Goal: Navigation & Orientation: Find specific page/section

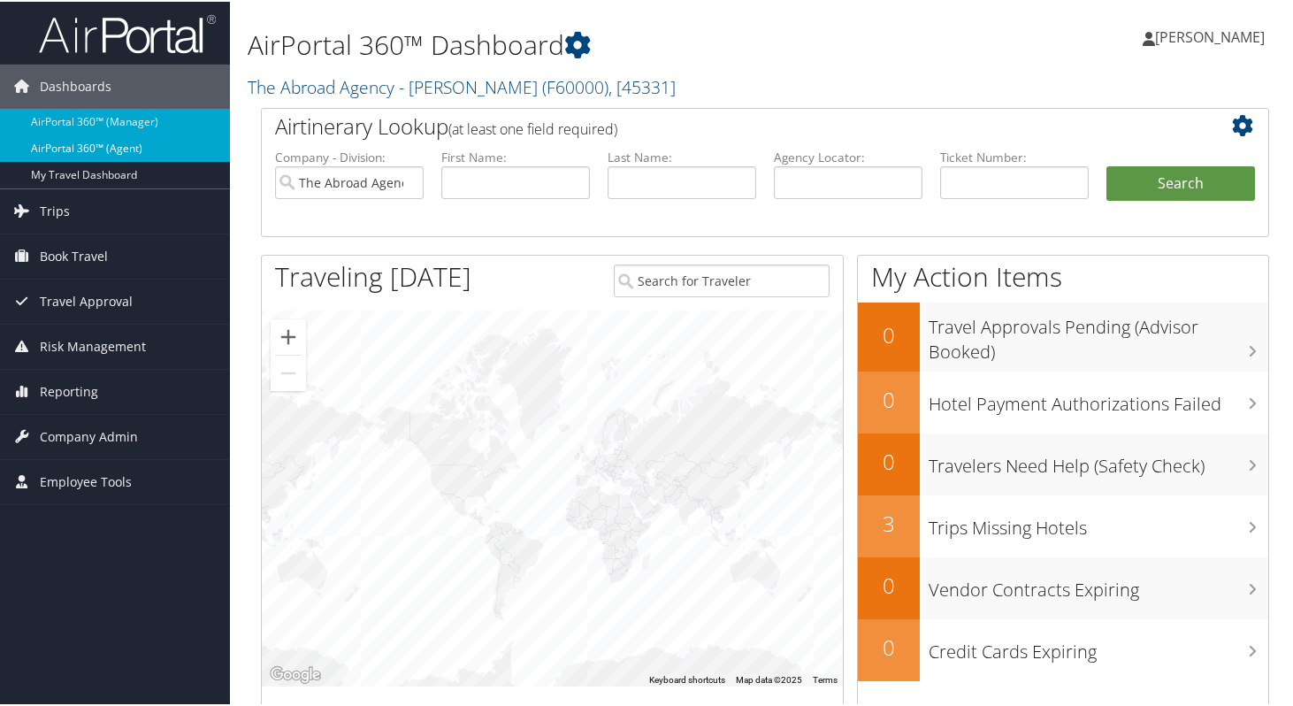
click at [132, 144] on link "AirPortal 360™ (Agent)" at bounding box center [115, 147] width 230 height 27
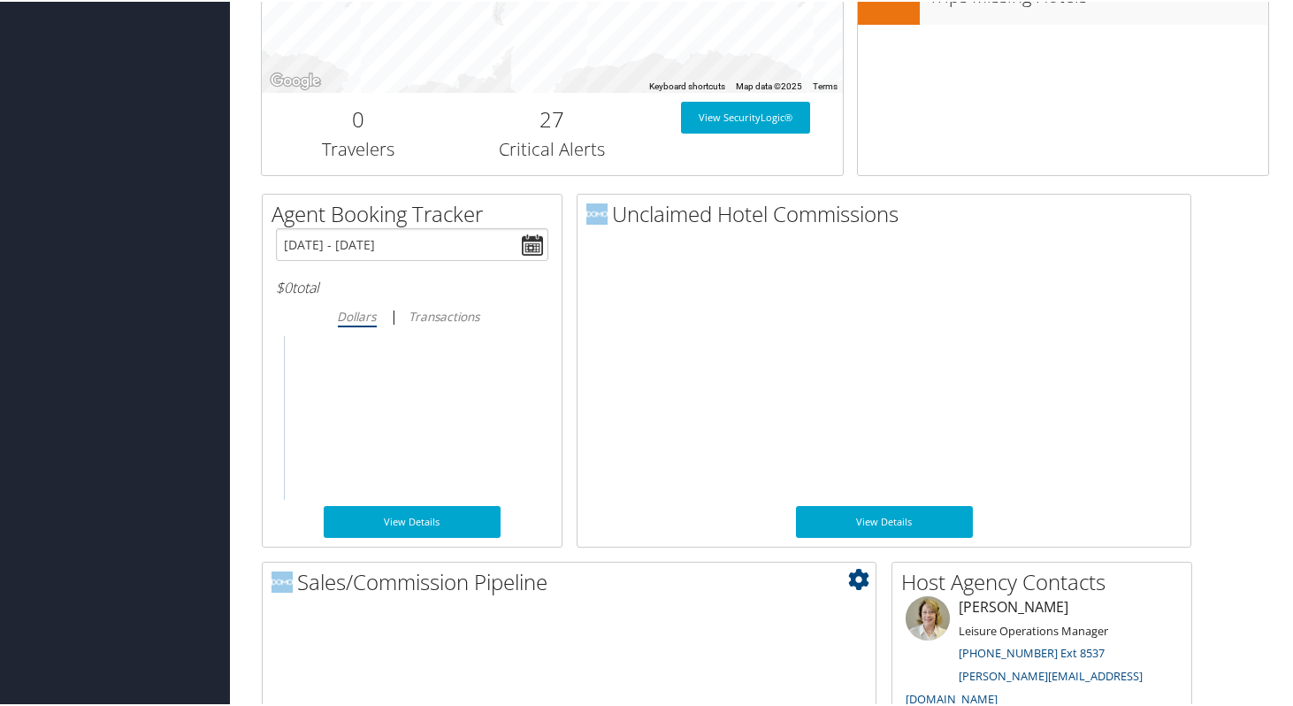
scroll to position [714, 0]
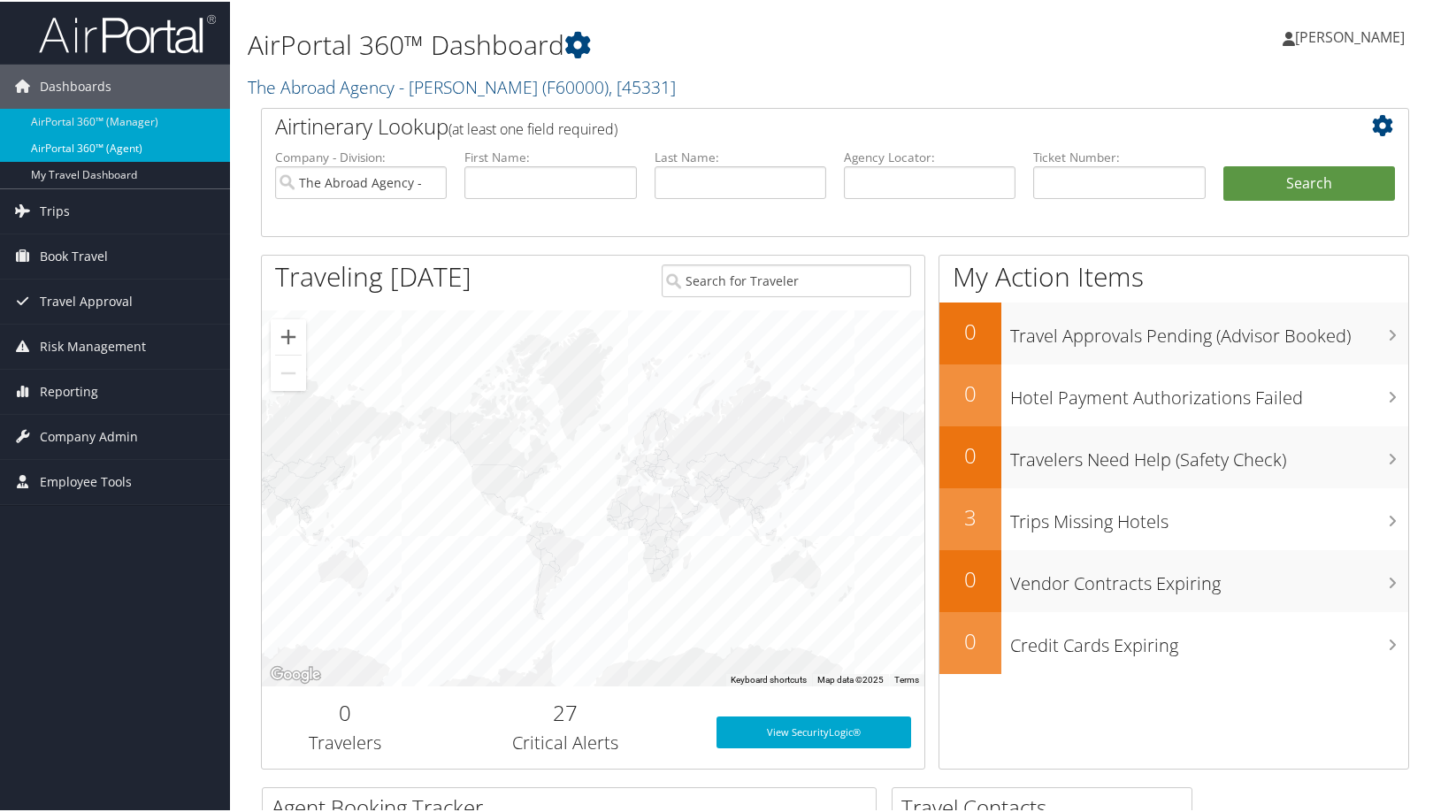
click at [122, 148] on link "AirPortal 360™ (Agent)" at bounding box center [115, 147] width 230 height 27
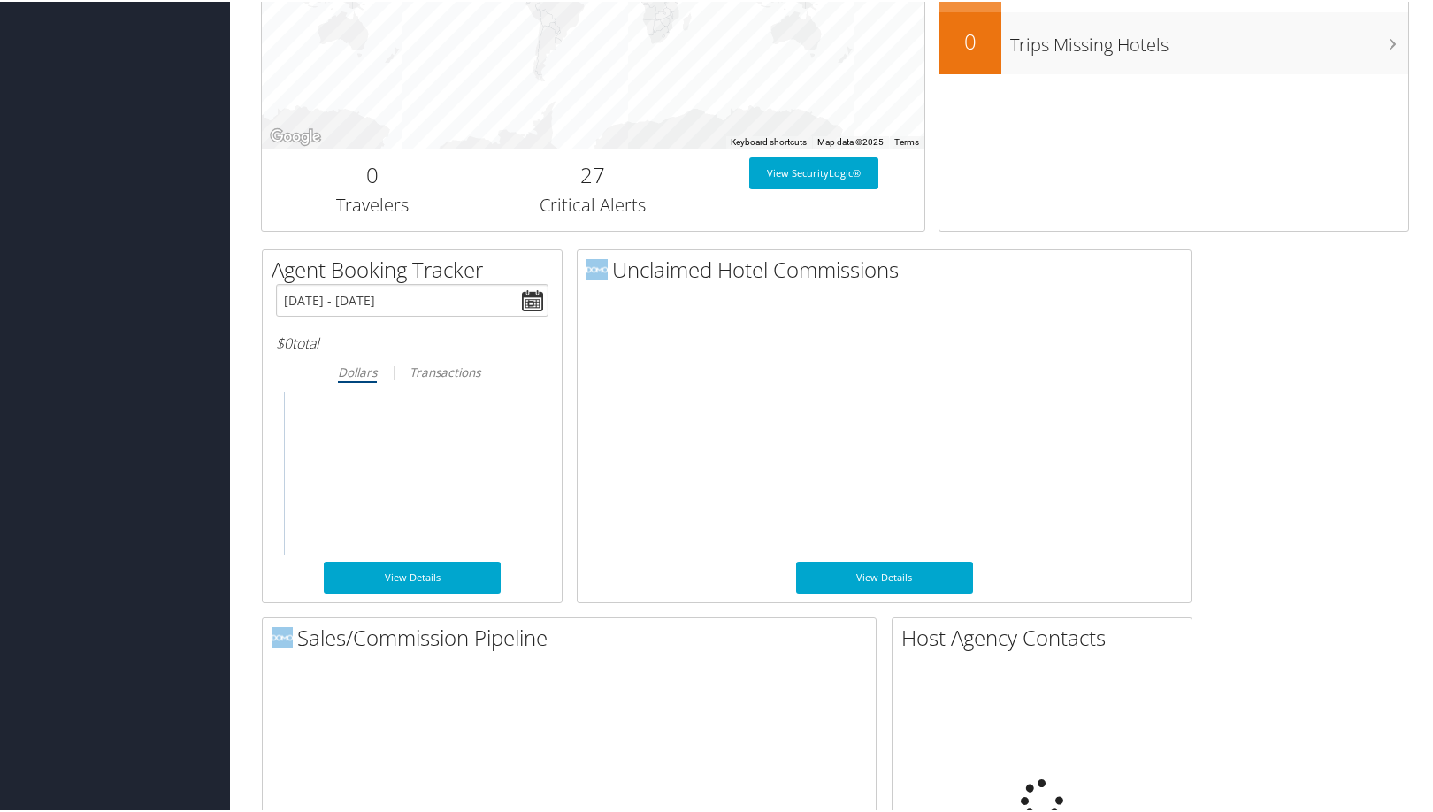
scroll to position [854, 0]
